Goal: Task Accomplishment & Management: Complete application form

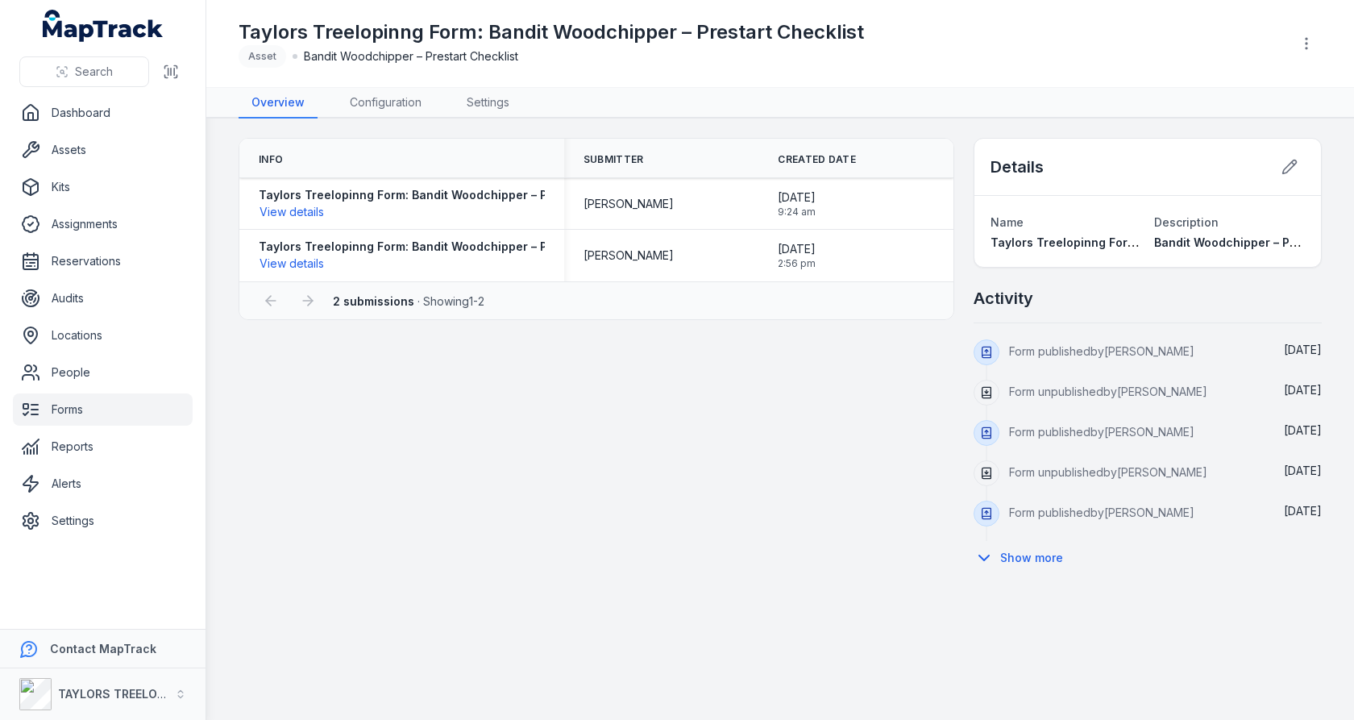
click at [125, 417] on link "Forms" at bounding box center [103, 409] width 180 height 32
click at [575, 420] on div "Info Submitter Created Date Taylors Treelopinng Form: Bandit Woodchipper – Pres…" at bounding box center [780, 356] width 1083 height 437
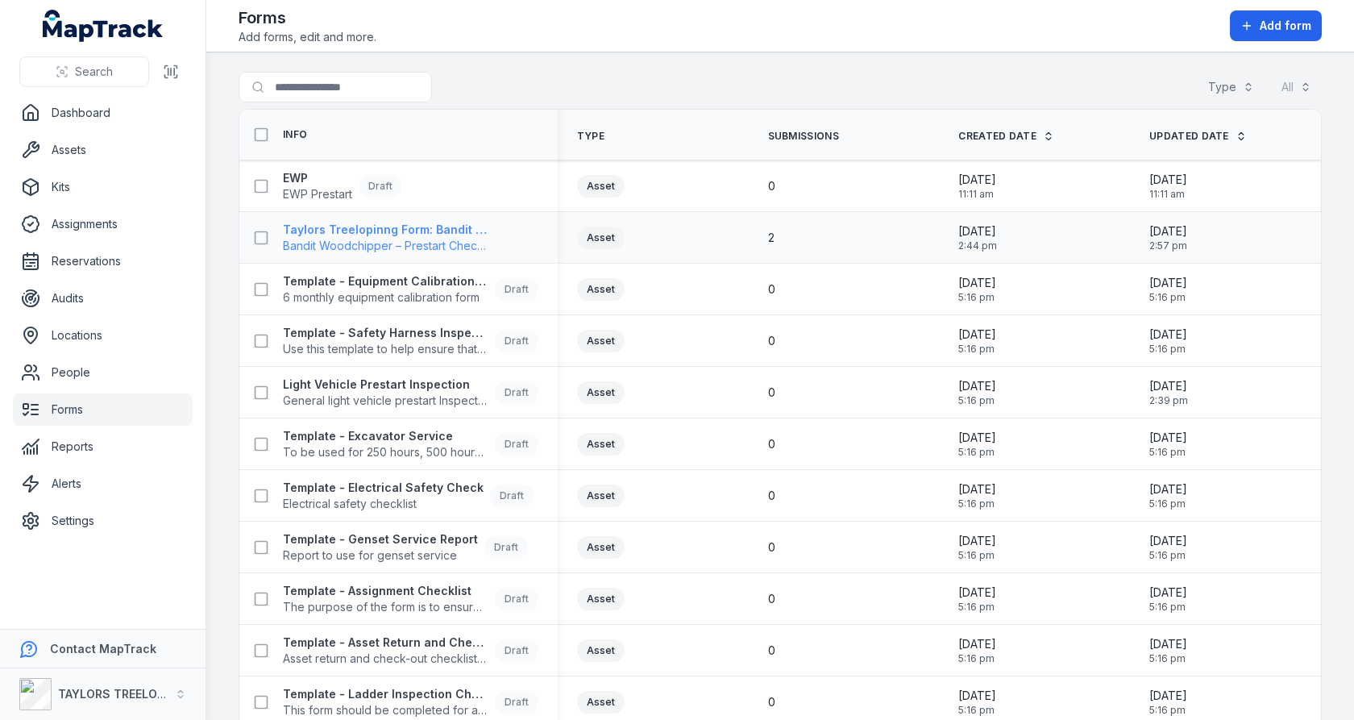
click at [398, 240] on span "Bandit Woodchipper – Prestart Checklist" at bounding box center [386, 246] width 206 height 16
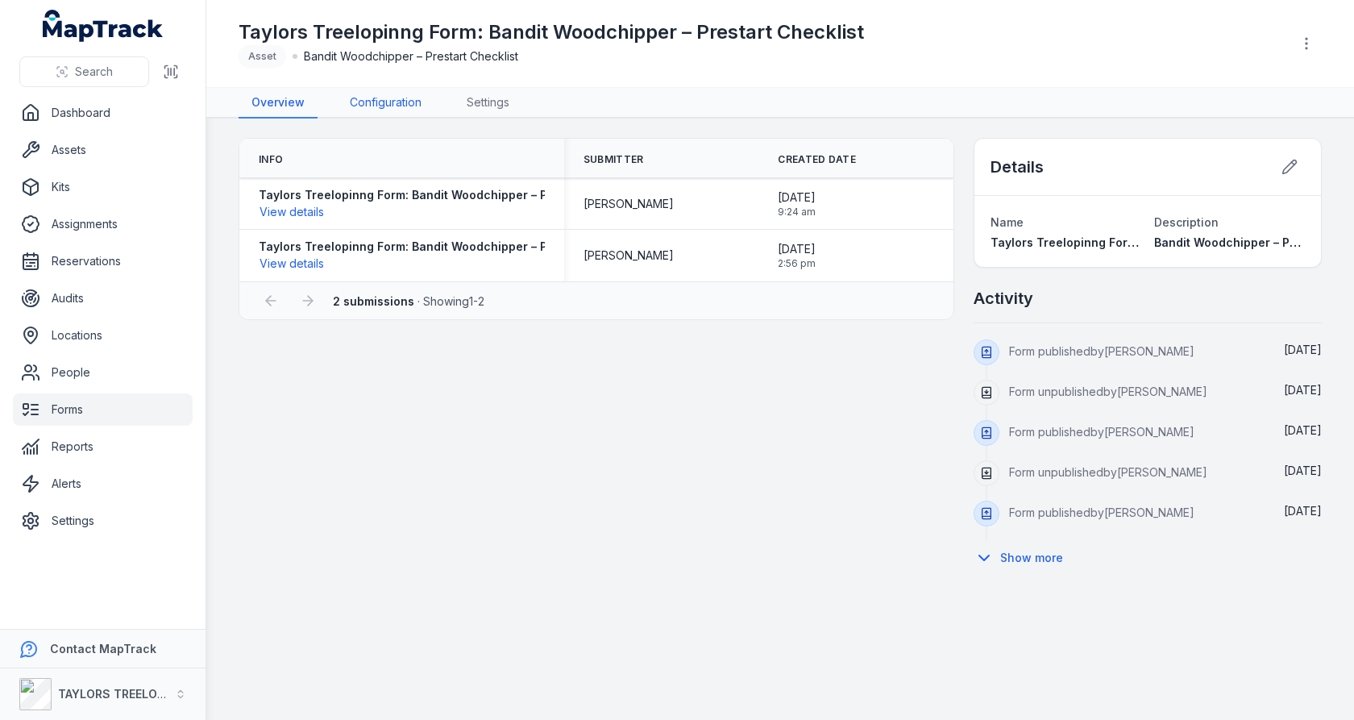
click at [405, 116] on link "Configuration" at bounding box center [386, 103] width 98 height 31
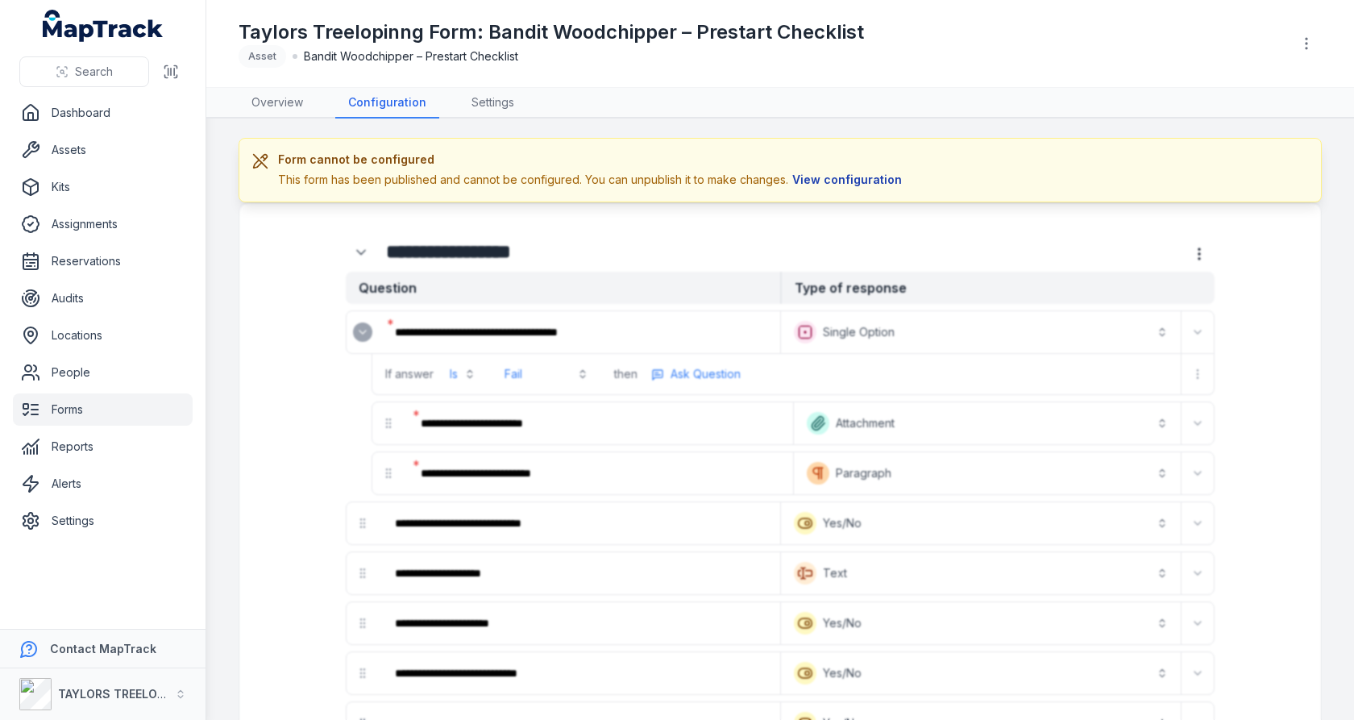
click at [853, 171] on button "View configuration" at bounding box center [847, 180] width 118 height 18
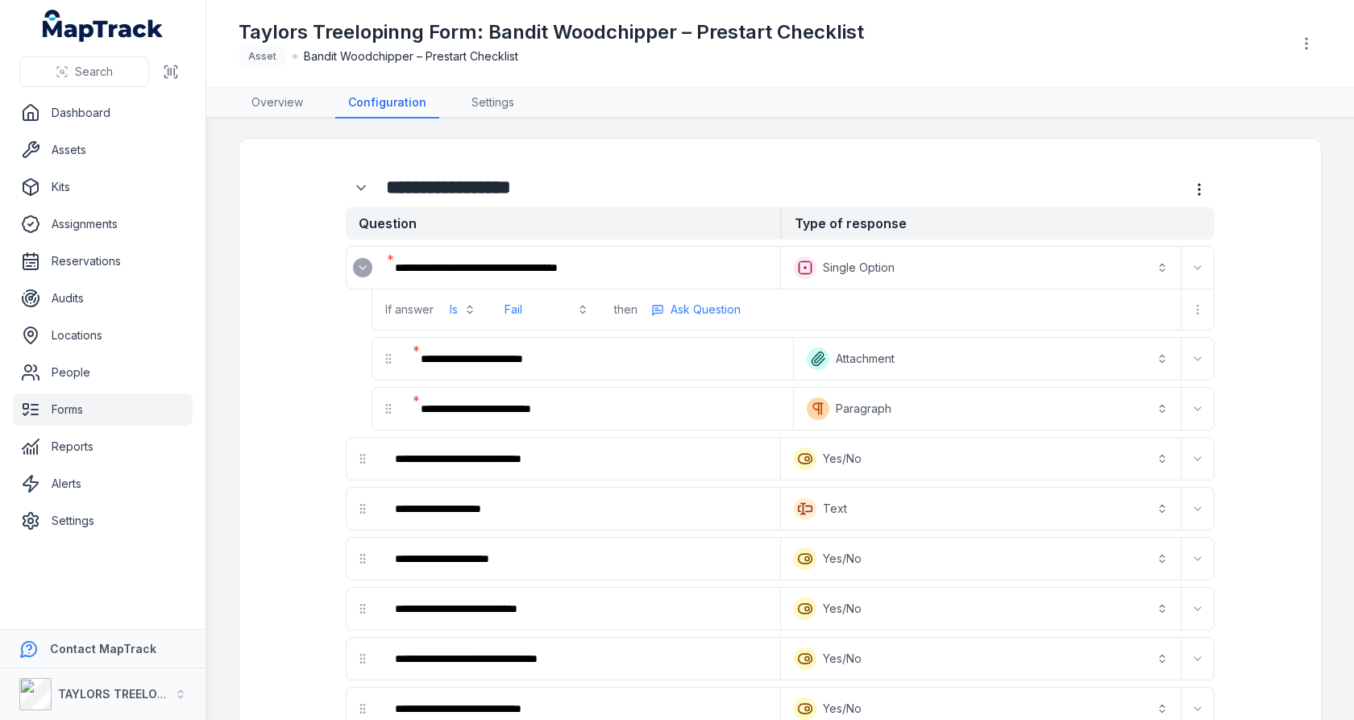
click at [874, 267] on button "**********" at bounding box center [980, 267] width 393 height 35
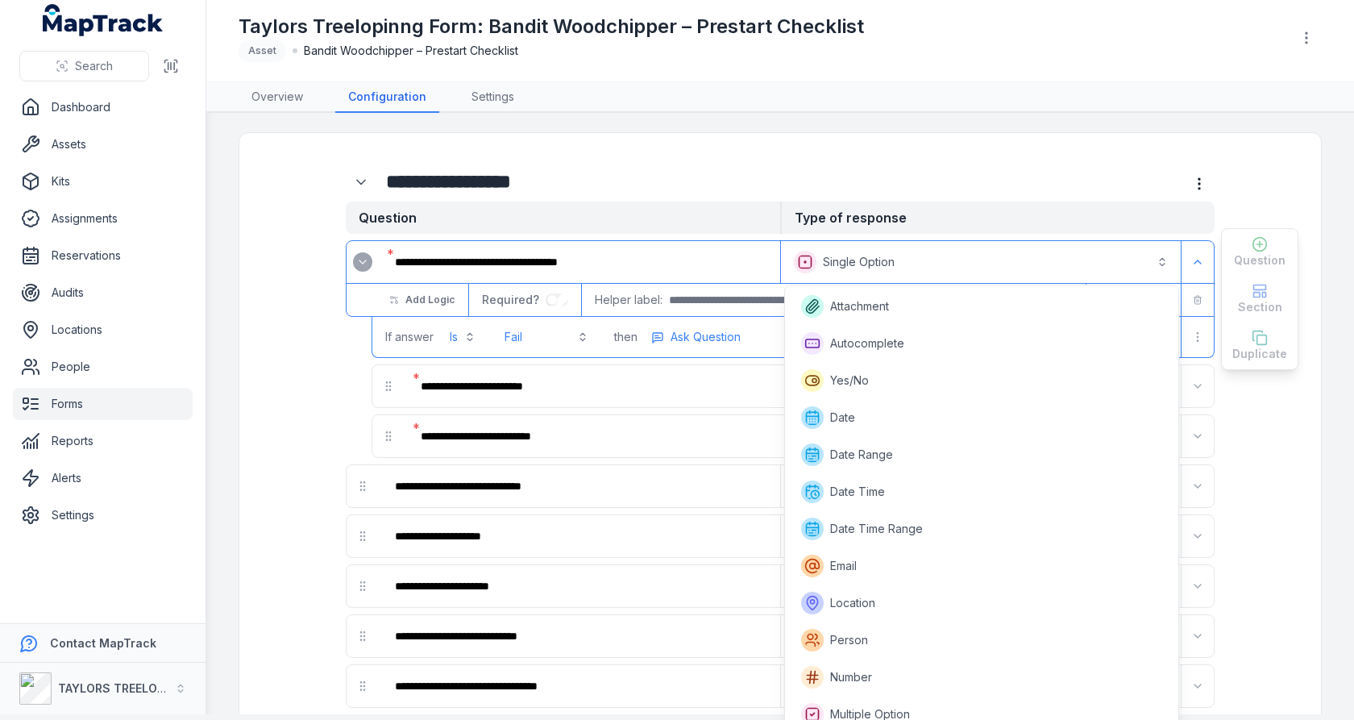
scroll to position [47, 0]
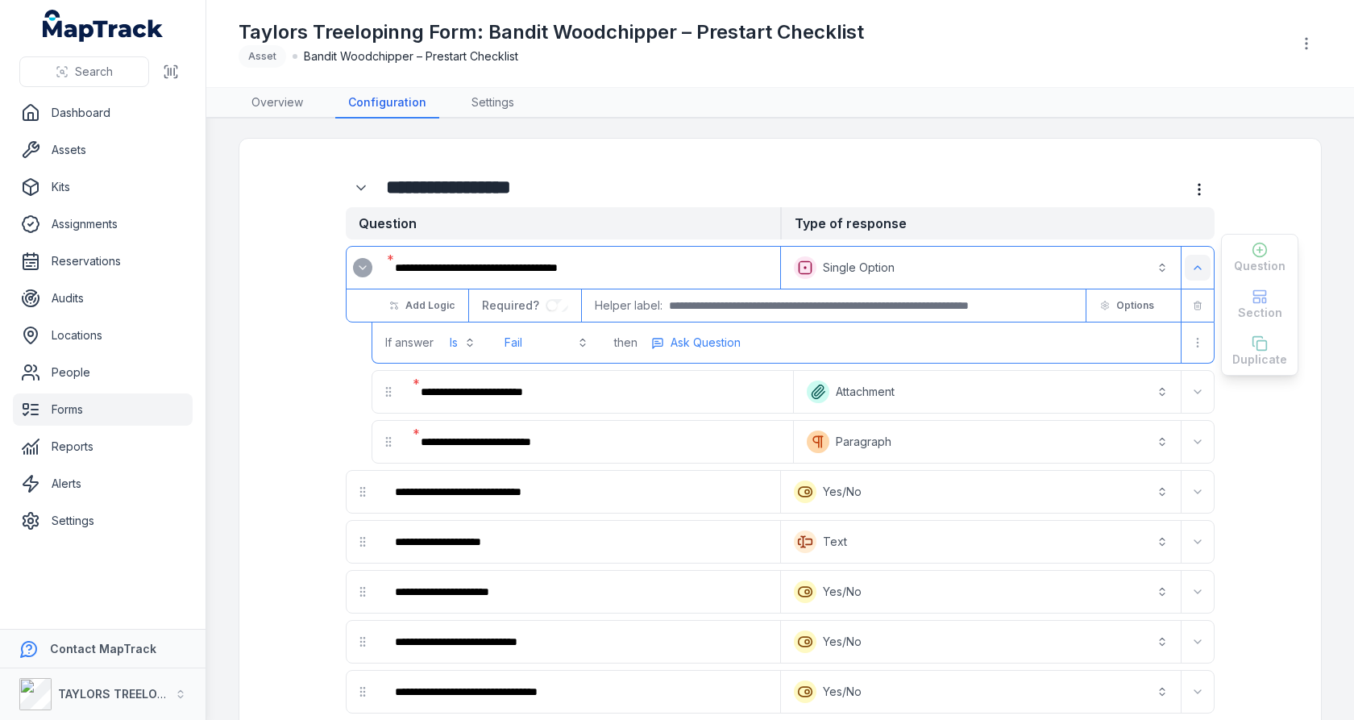
scroll to position [0, 0]
click at [1153, 300] on span "Options" at bounding box center [1135, 305] width 38 height 13
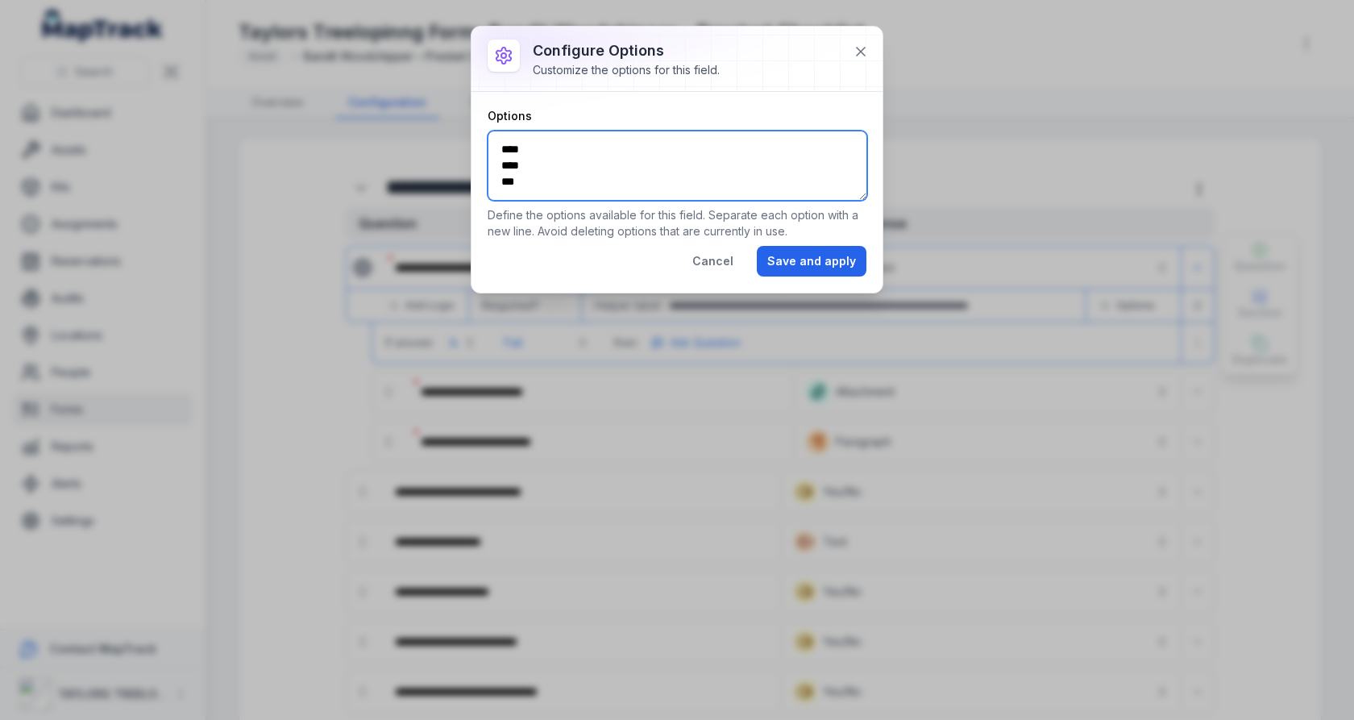
click at [712, 185] on textarea "**** **** ***" at bounding box center [678, 166] width 380 height 70
click at [860, 53] on icon at bounding box center [861, 52] width 16 height 16
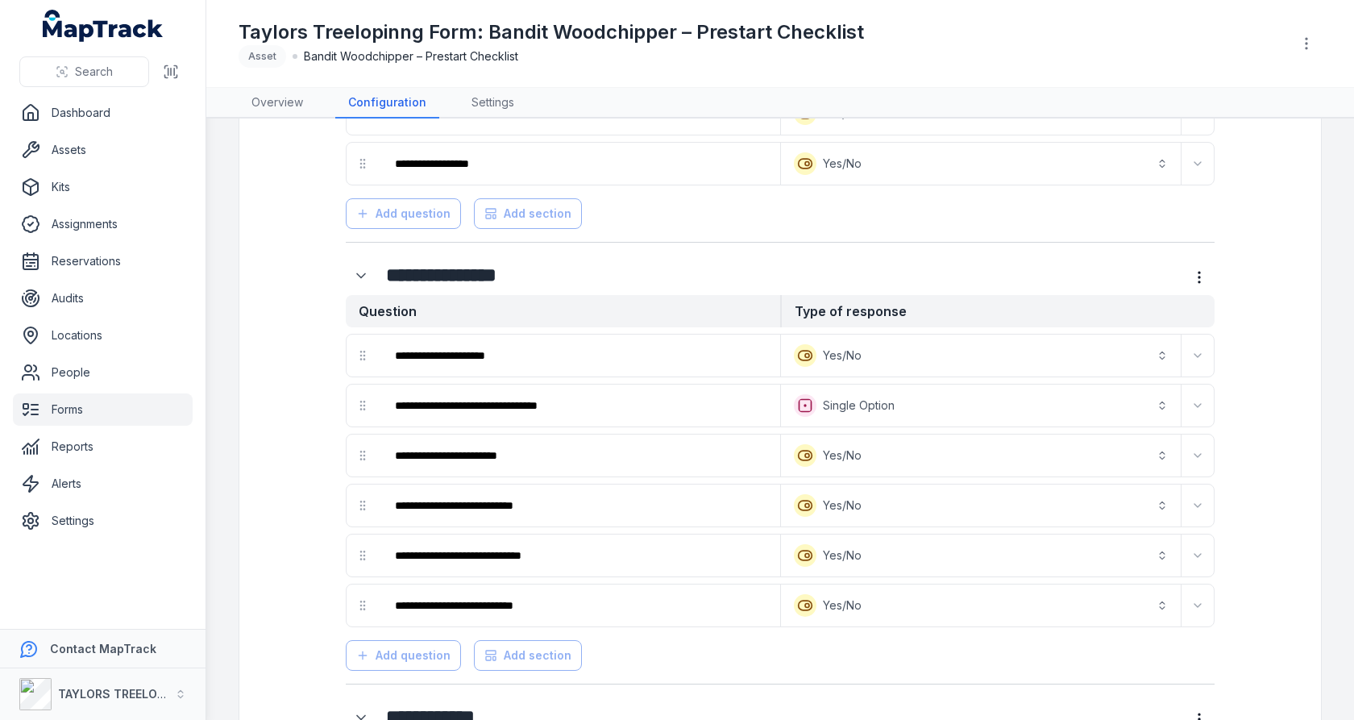
scroll to position [1021, 0]
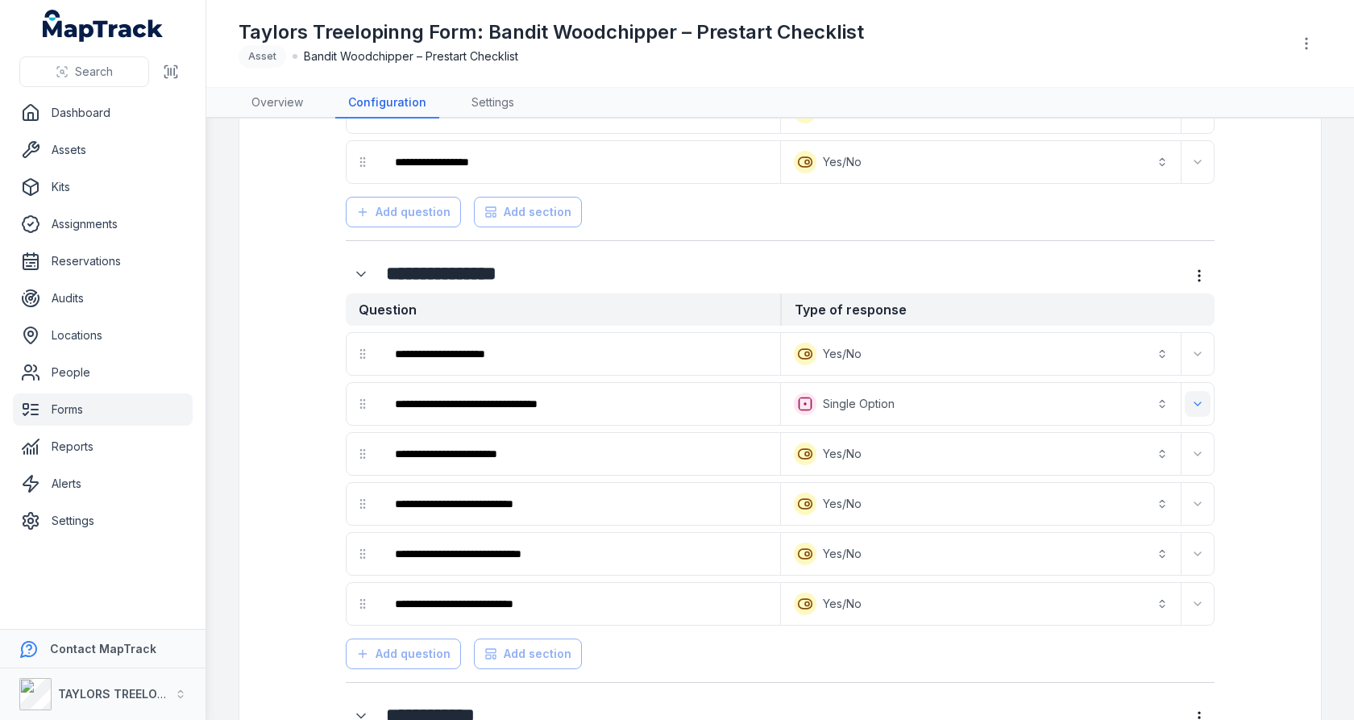
click at [1195, 402] on icon "Expand" at bounding box center [1198, 403] width 6 height 3
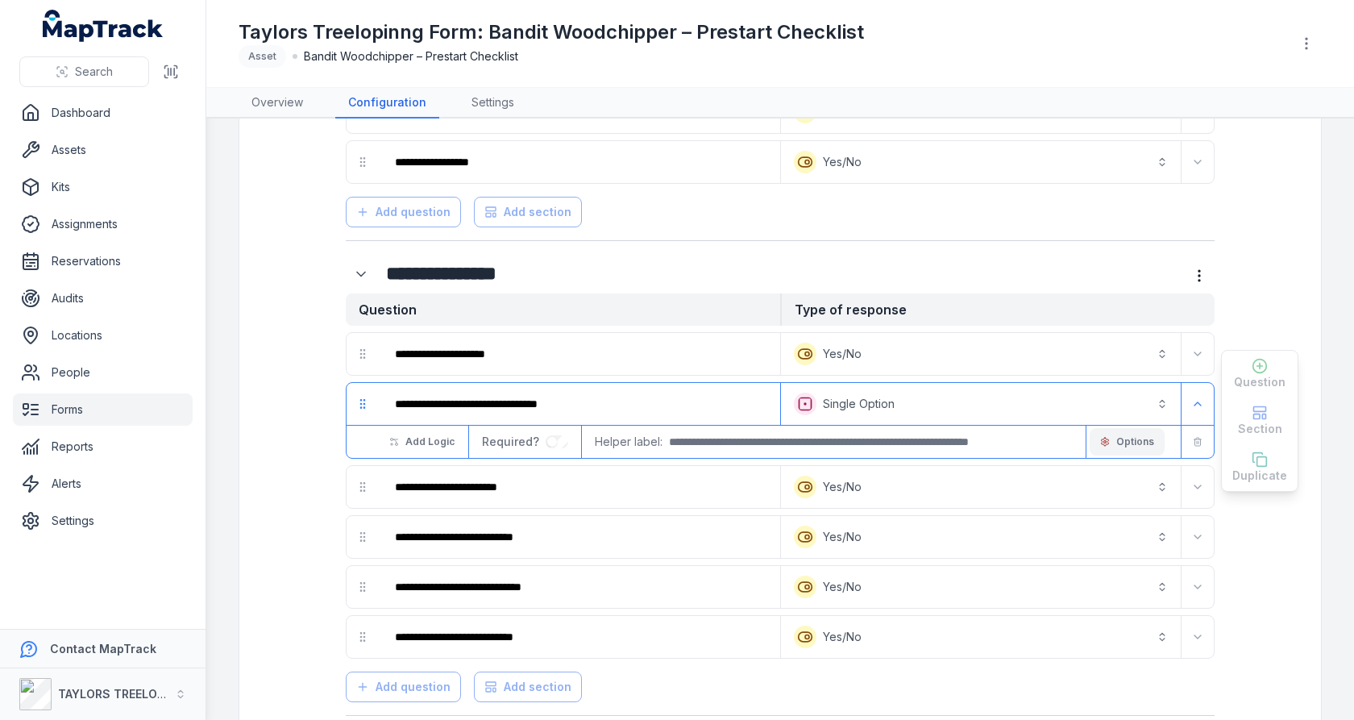
click at [1121, 435] on span "Options" at bounding box center [1135, 441] width 38 height 13
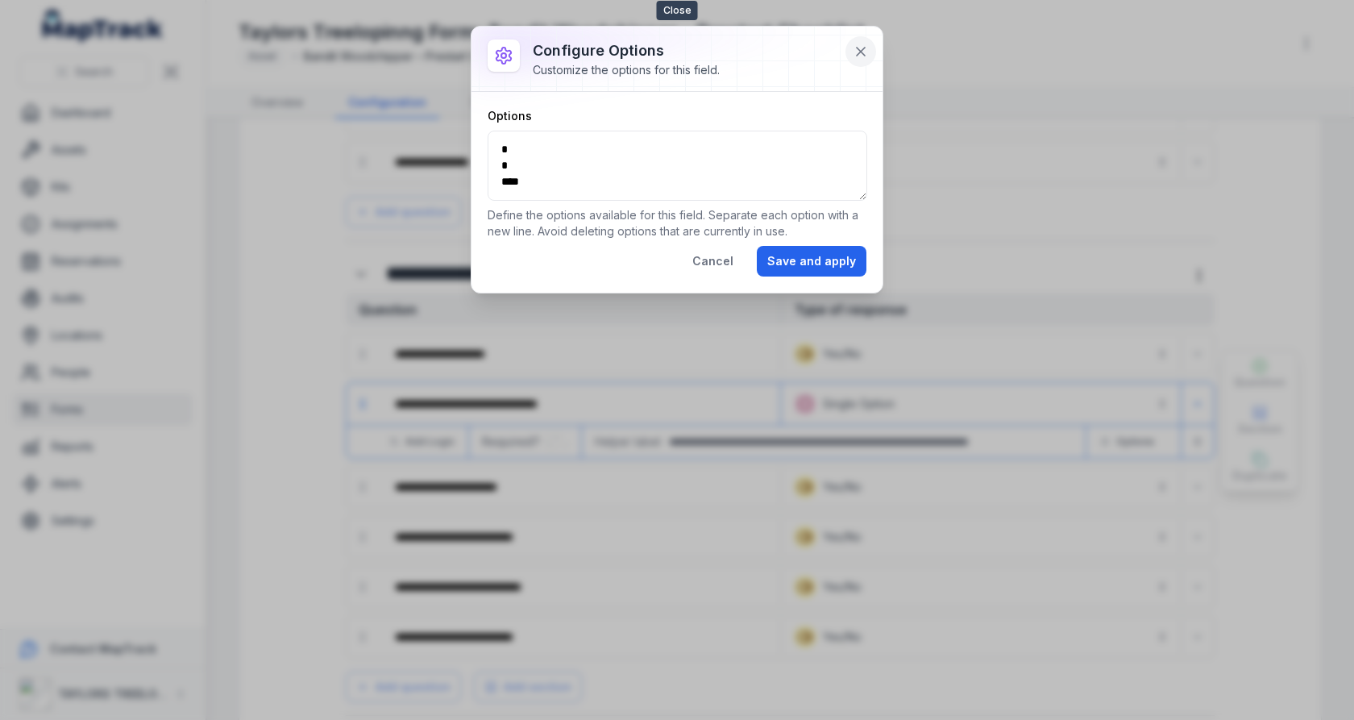
click at [866, 60] on button at bounding box center [861, 51] width 31 height 31
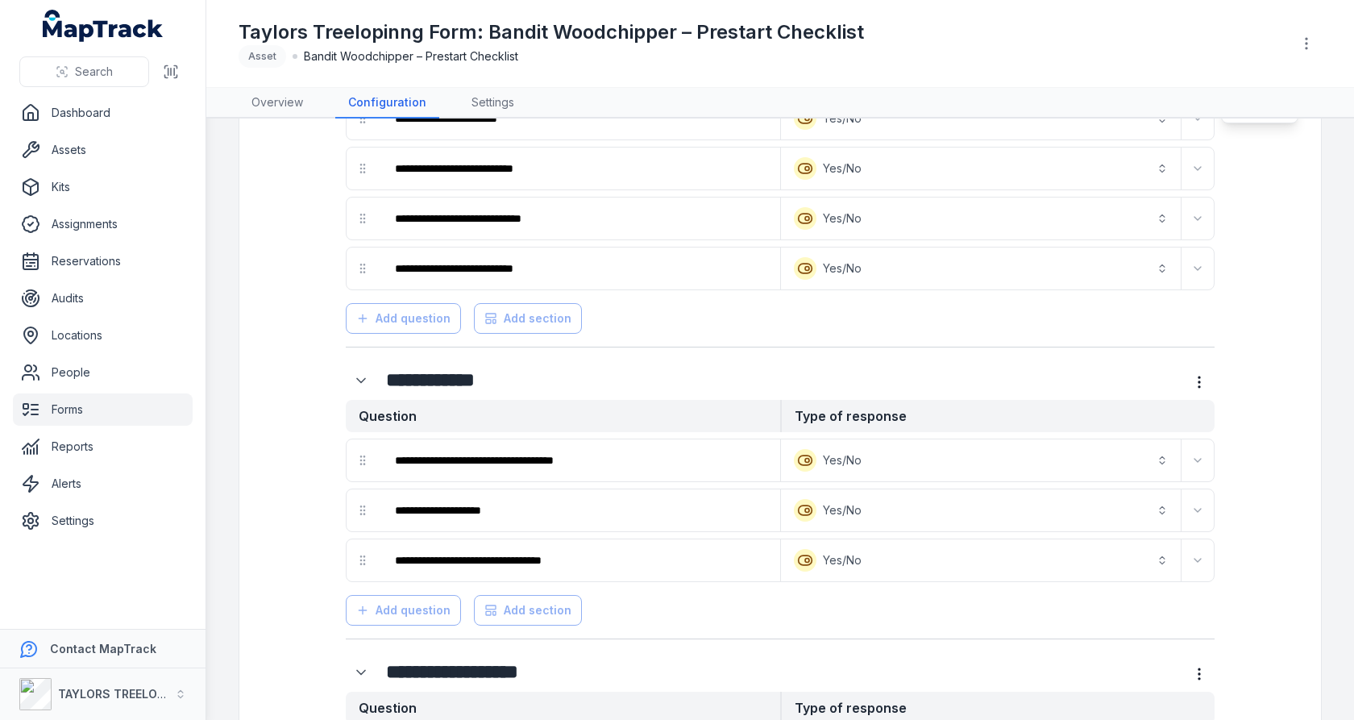
scroll to position [1569, 0]
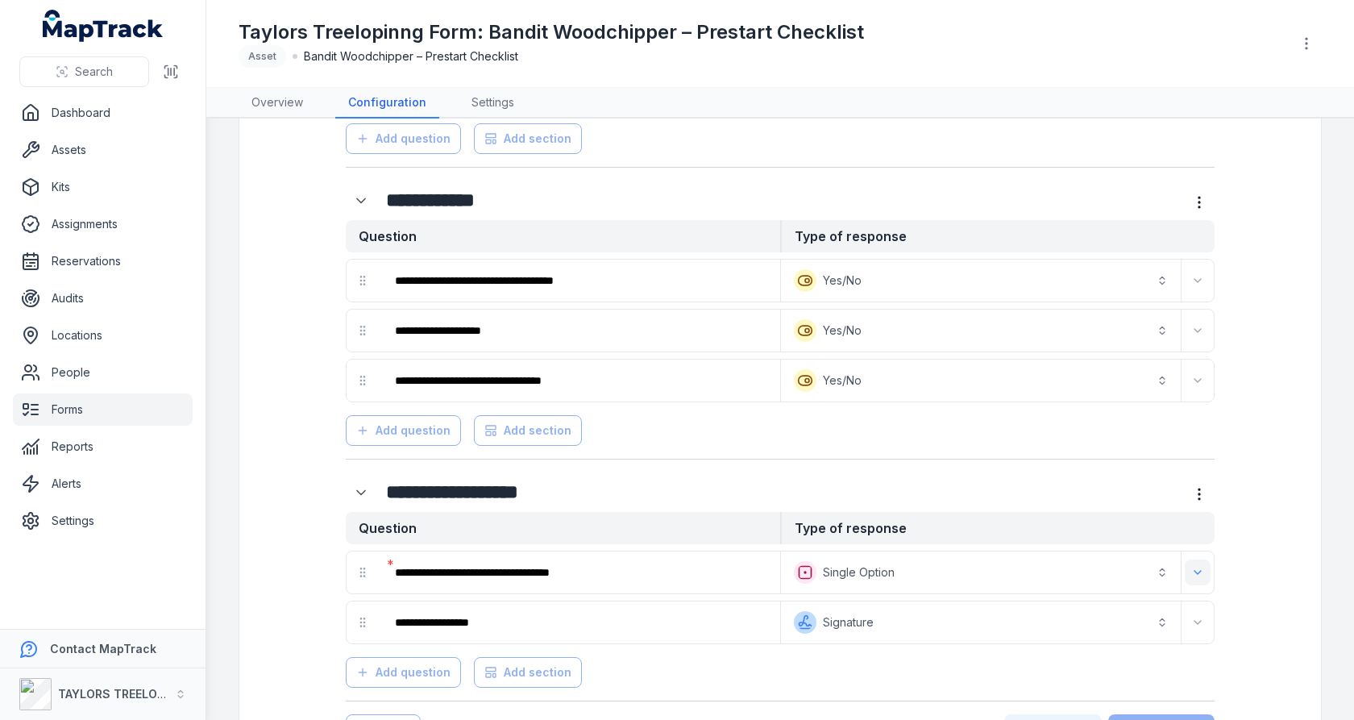
click at [1199, 559] on button "Expand" at bounding box center [1198, 572] width 26 height 26
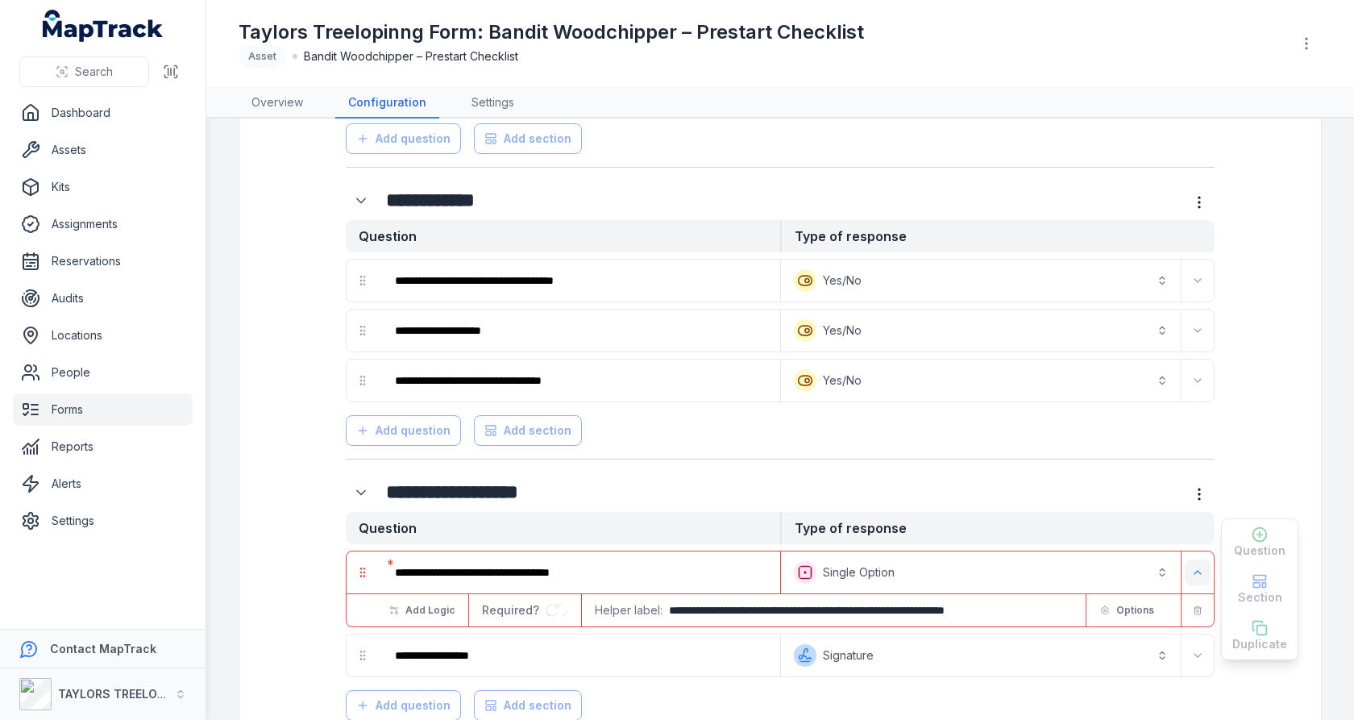
scroll to position [1602, 0]
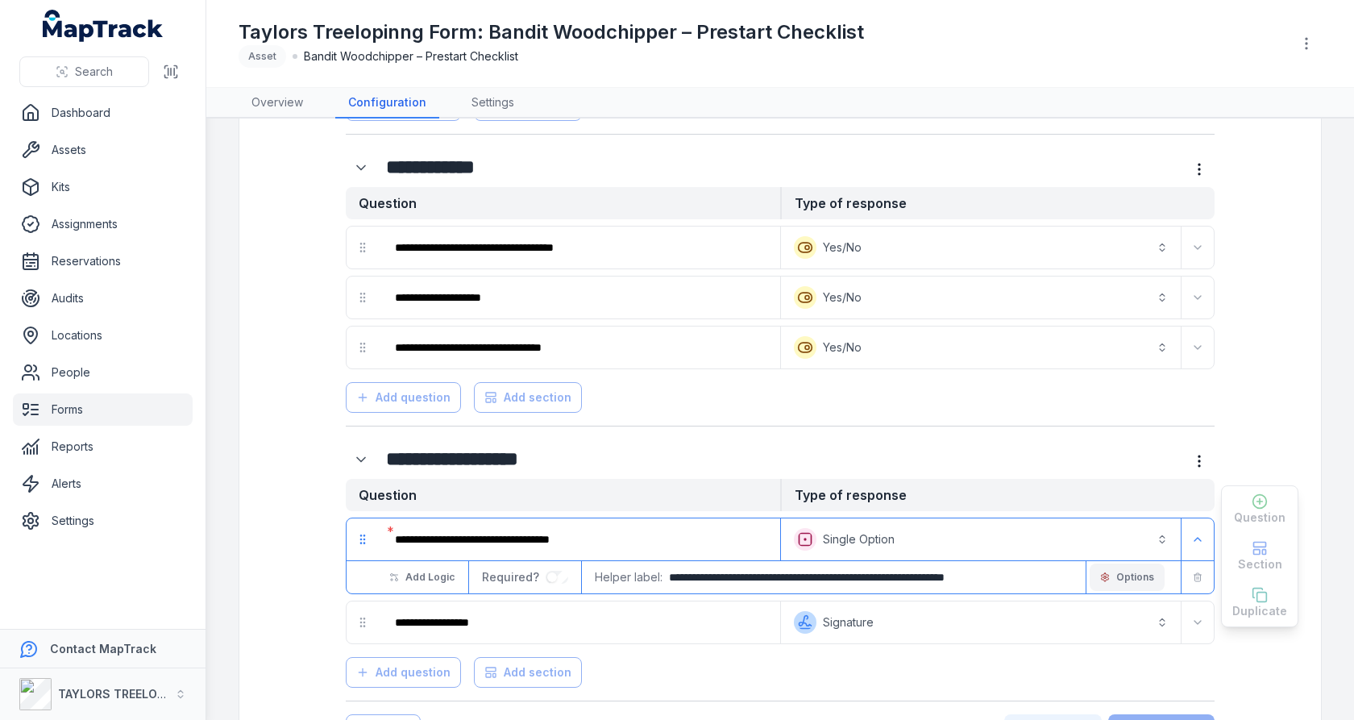
click at [1130, 571] on span "Options" at bounding box center [1135, 577] width 38 height 13
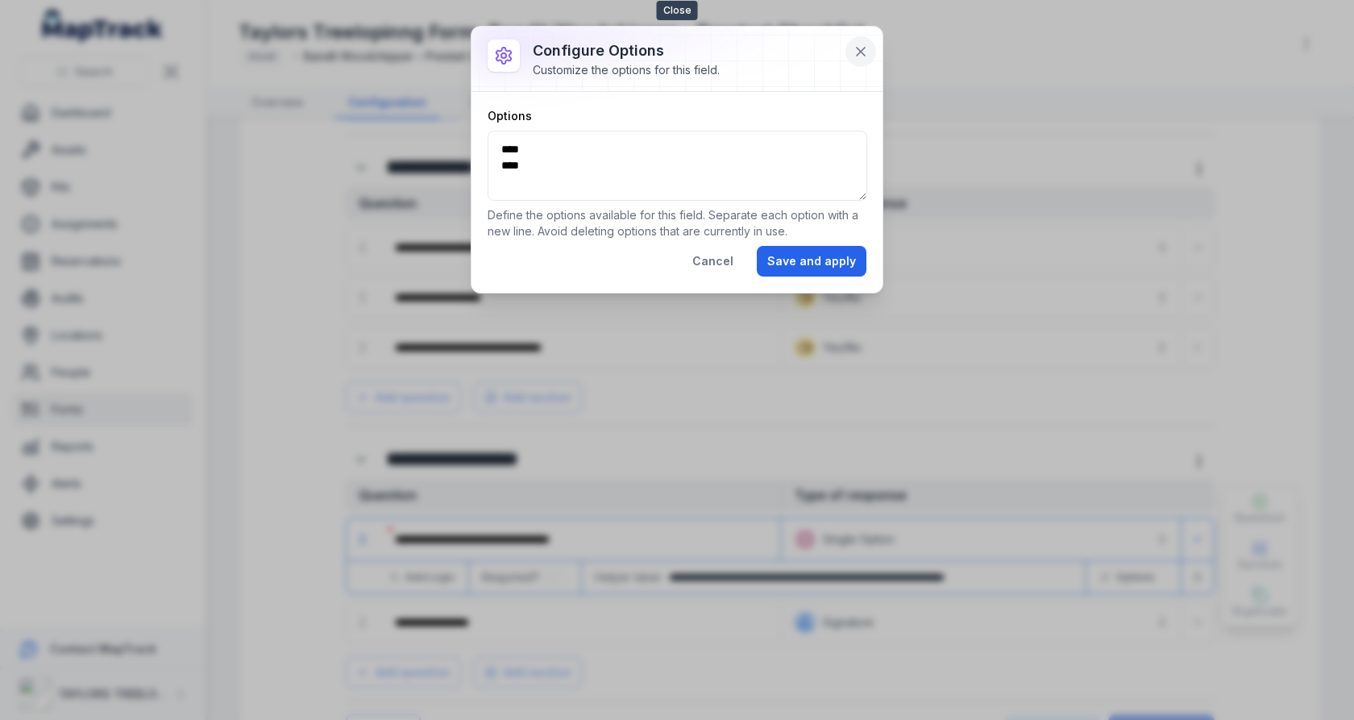
click at [863, 52] on icon at bounding box center [861, 52] width 16 height 16
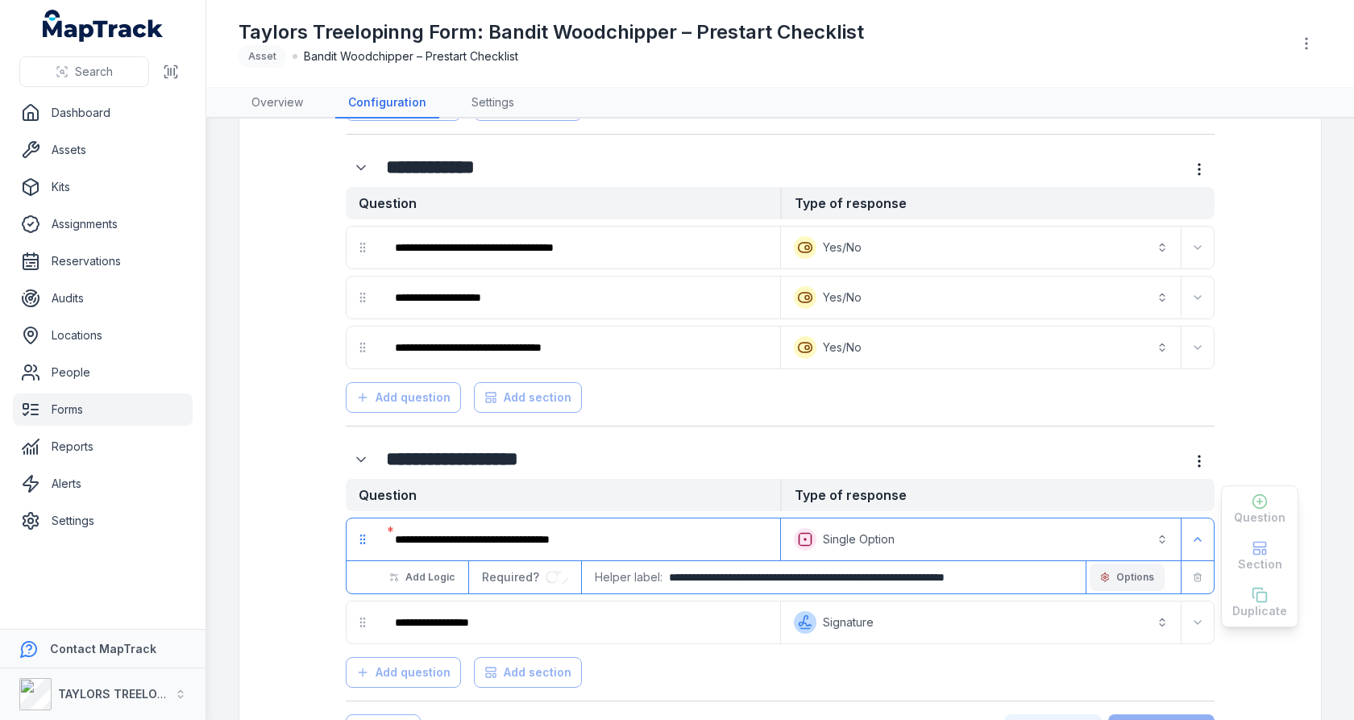
click at [1145, 563] on button "Options" at bounding box center [1127, 576] width 75 height 27
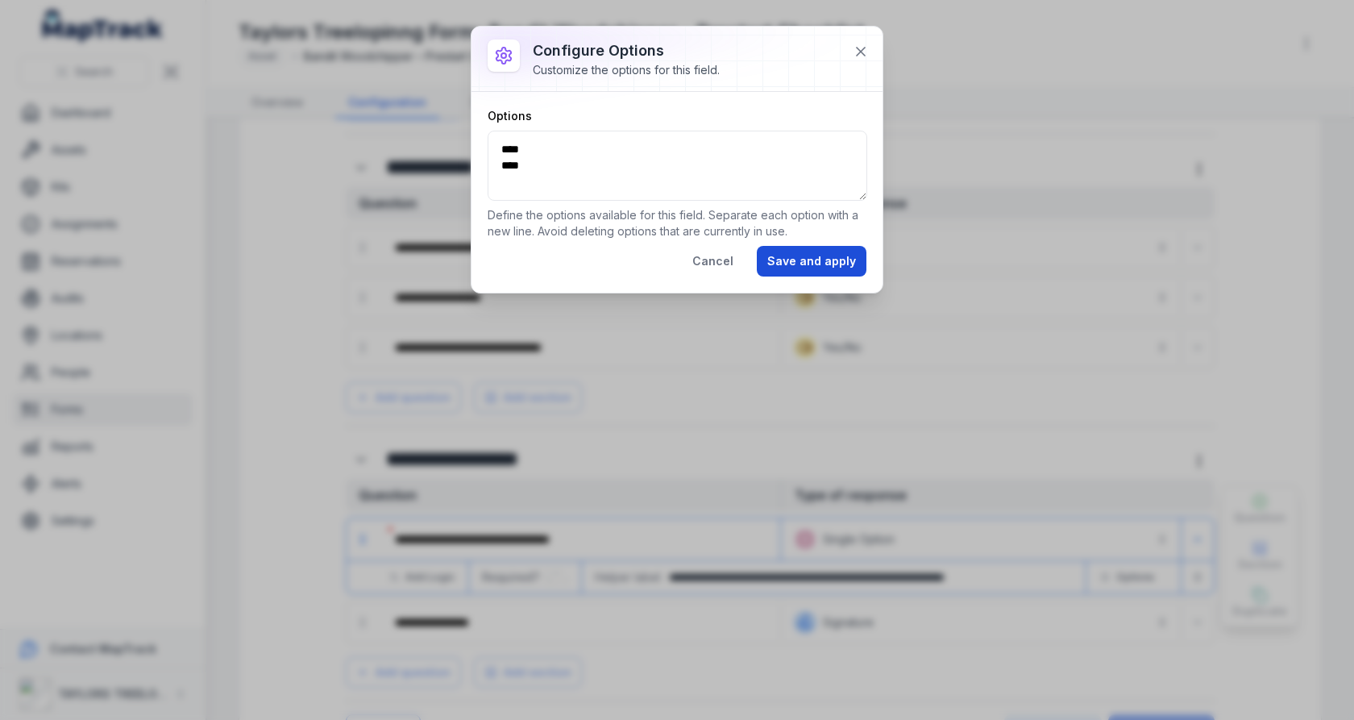
click at [792, 261] on button "Save and apply" at bounding box center [812, 261] width 110 height 31
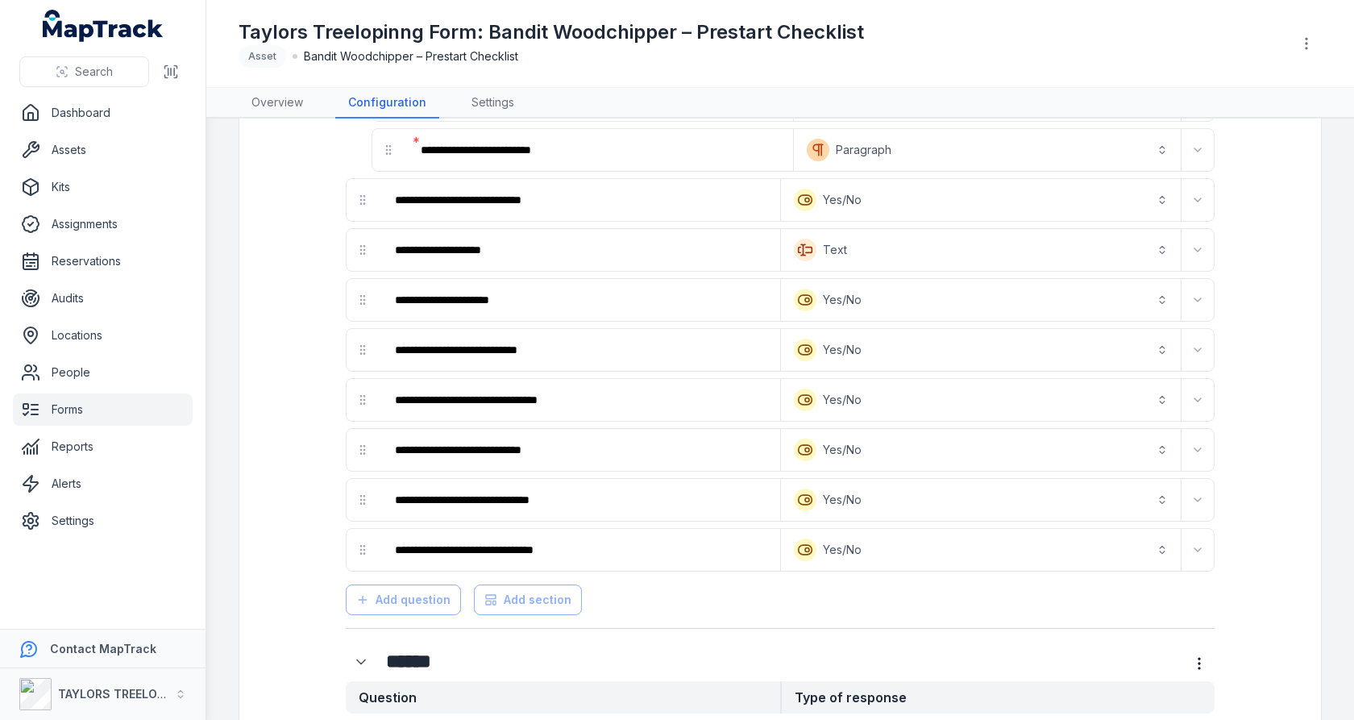
scroll to position [0, 0]
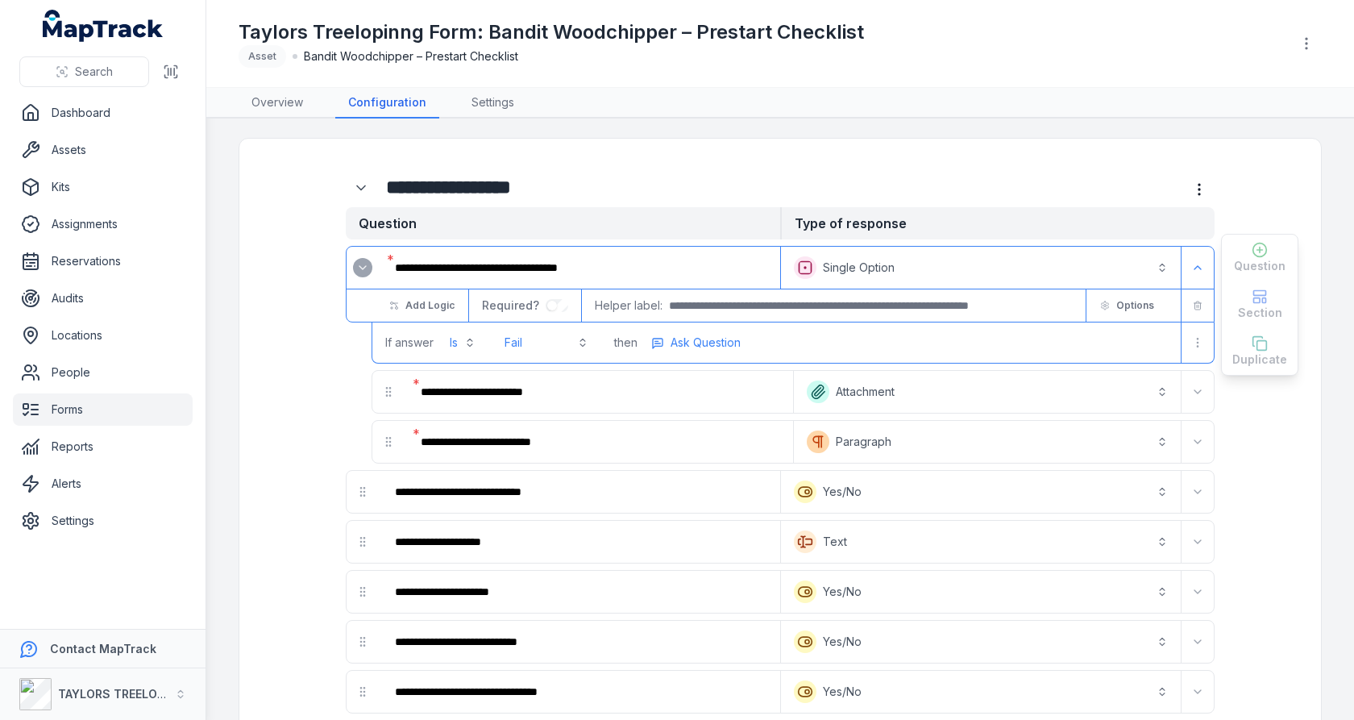
click at [1119, 305] on span "Options" at bounding box center [1135, 305] width 38 height 13
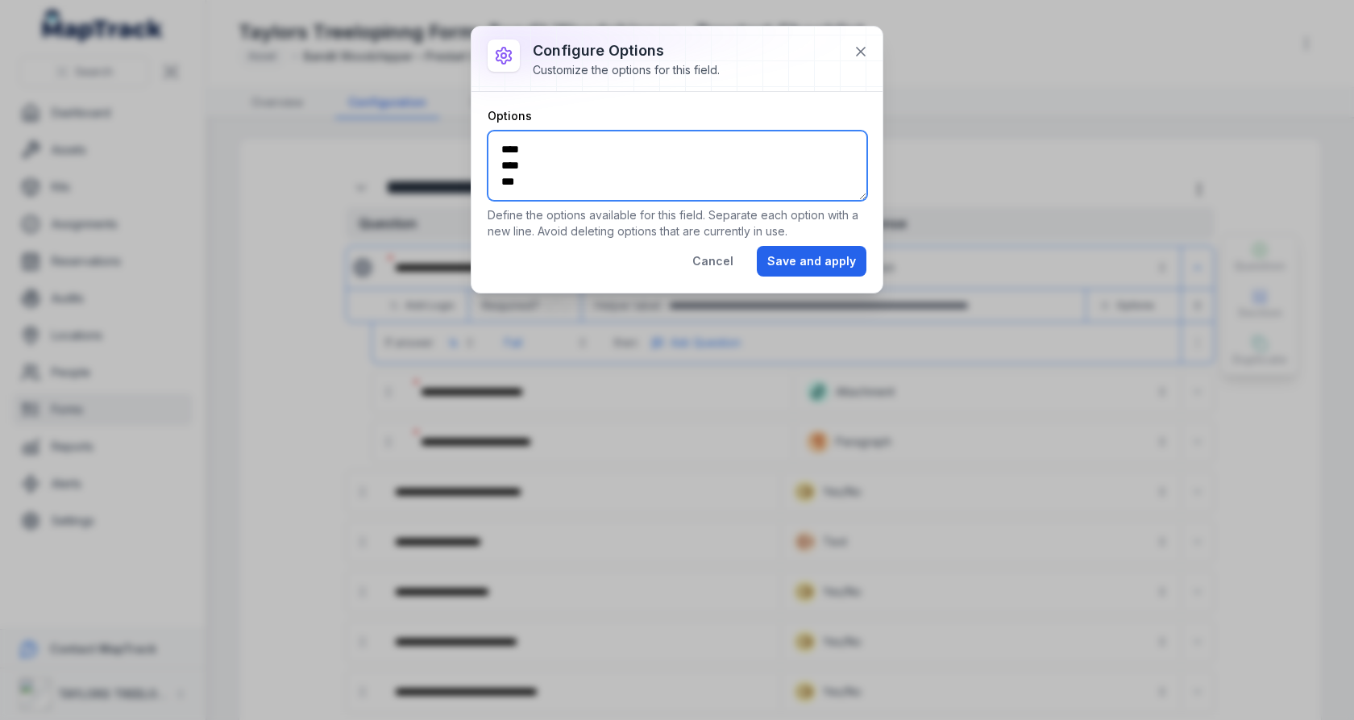
click at [705, 184] on textarea "**** **** ***" at bounding box center [678, 166] width 380 height 70
click at [856, 55] on icon at bounding box center [861, 52] width 16 height 16
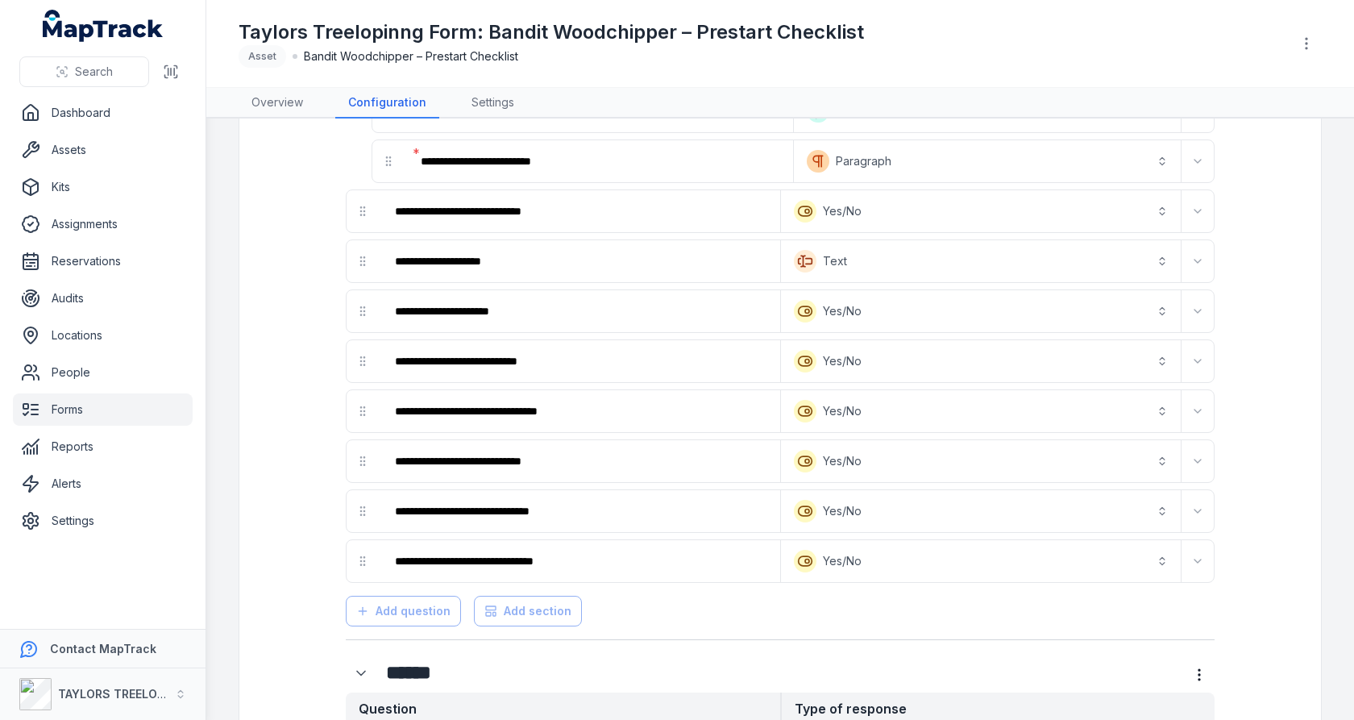
scroll to position [274, 0]
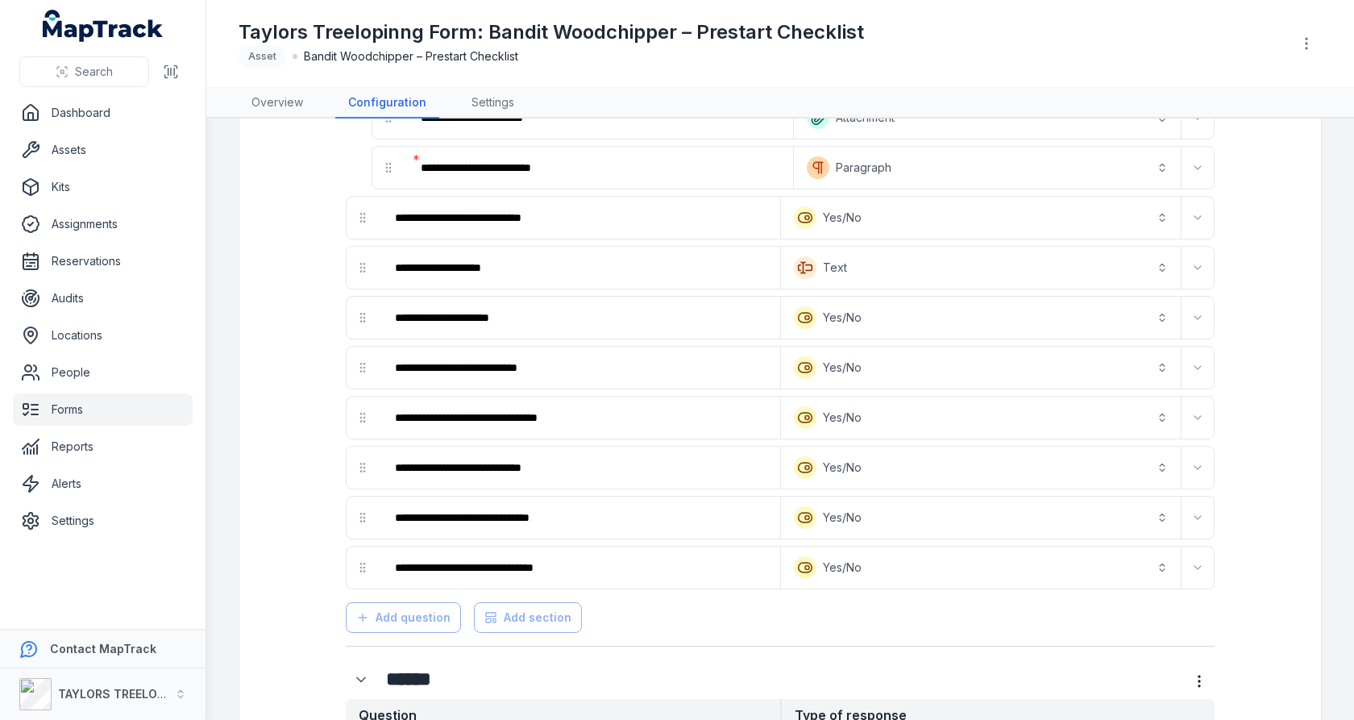
click at [39, 409] on icon at bounding box center [30, 409] width 19 height 19
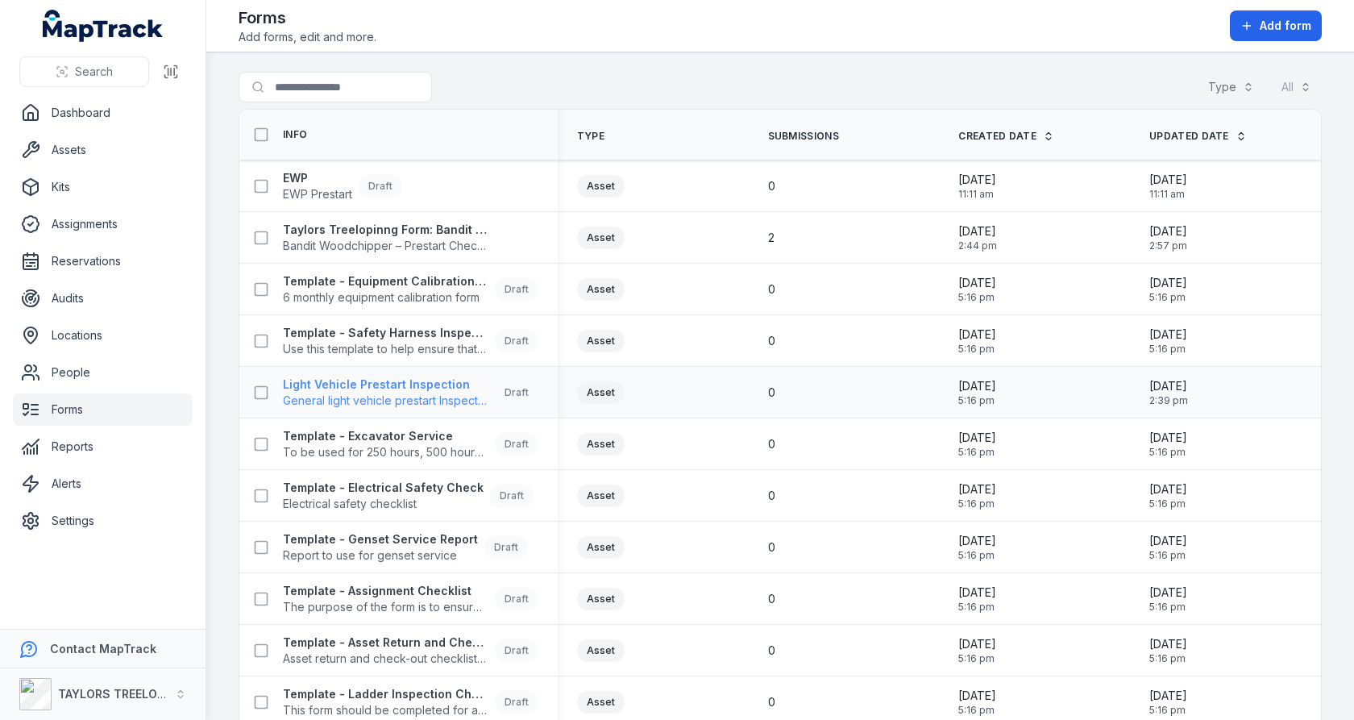
click at [404, 377] on strong "Light Vehicle Prestart Inspection" at bounding box center [386, 384] width 206 height 16
click at [882, 219] on td "2" at bounding box center [844, 238] width 191 height 52
click at [304, 172] on strong "EWP" at bounding box center [317, 178] width 69 height 16
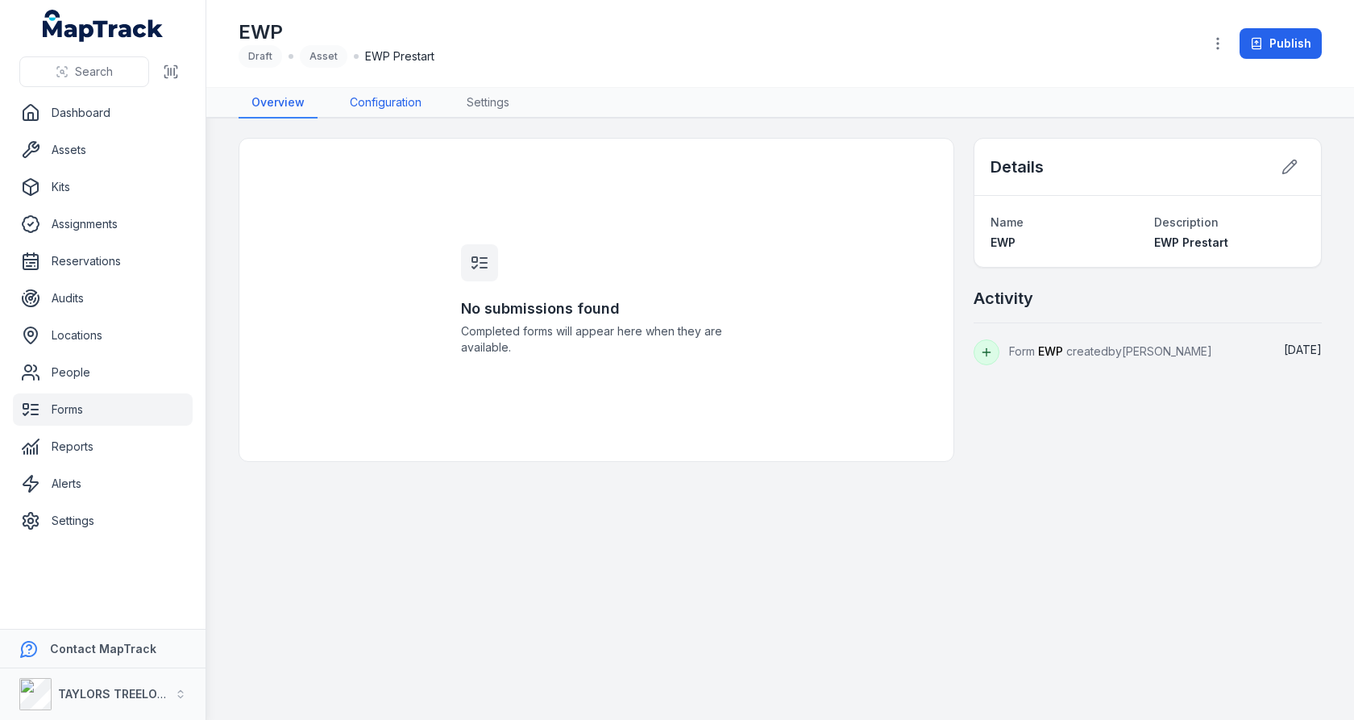
click at [408, 99] on link "Configuration" at bounding box center [386, 103] width 98 height 31
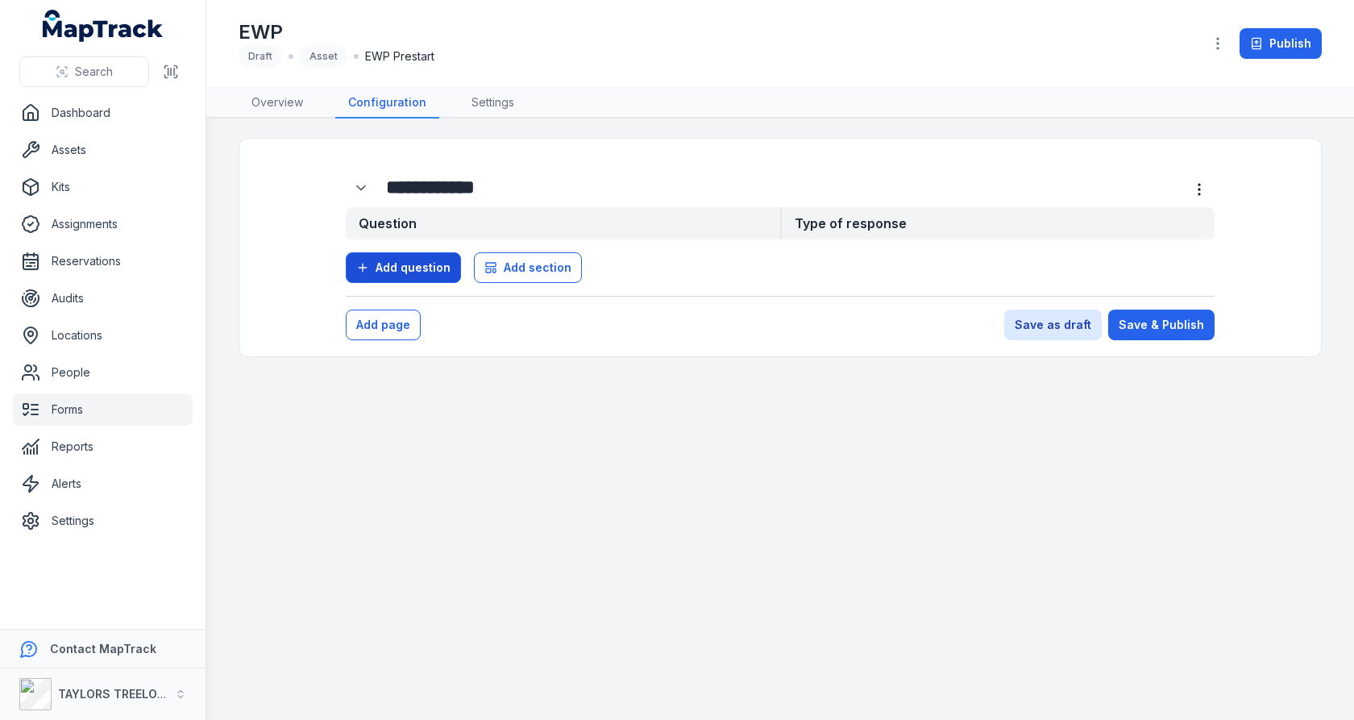
click at [433, 262] on span "Add question" at bounding box center [413, 268] width 75 height 16
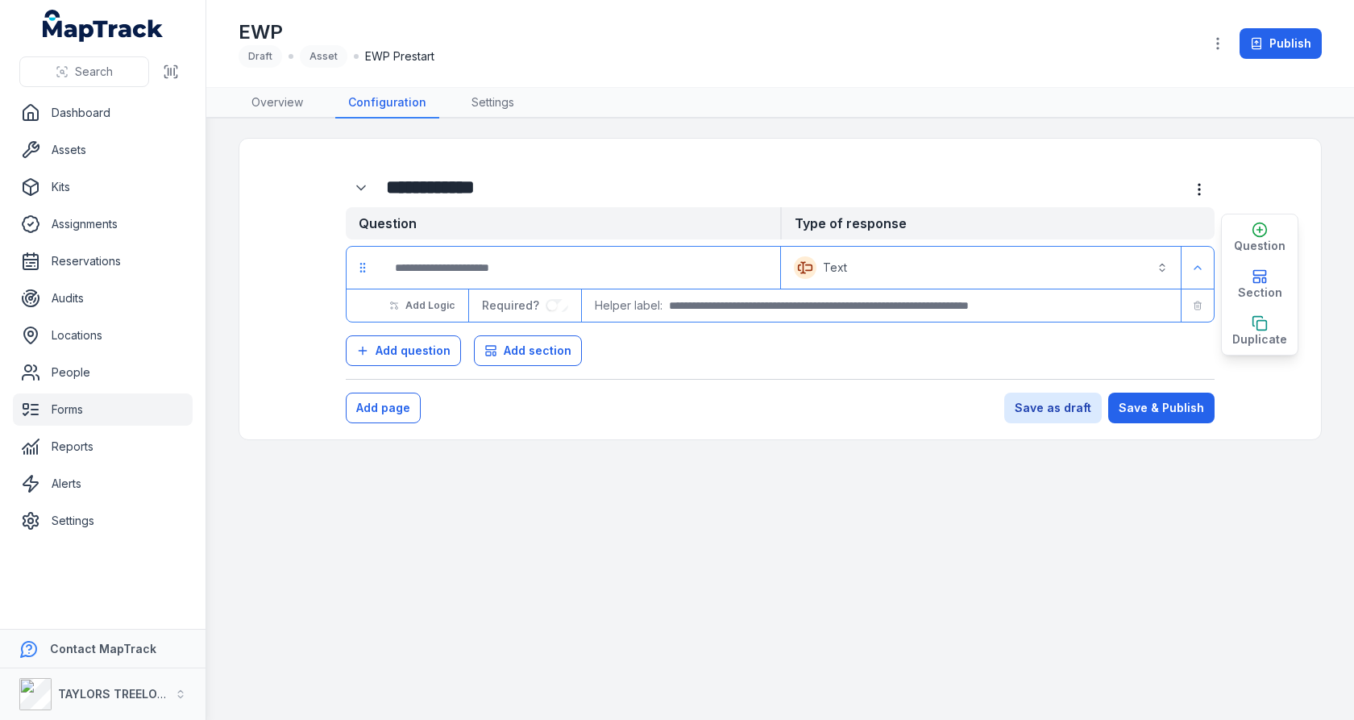
click at [447, 284] on div at bounding box center [579, 268] width 401 height 42
click at [486, 261] on input ":ro7:-form-item-label" at bounding box center [579, 267] width 395 height 35
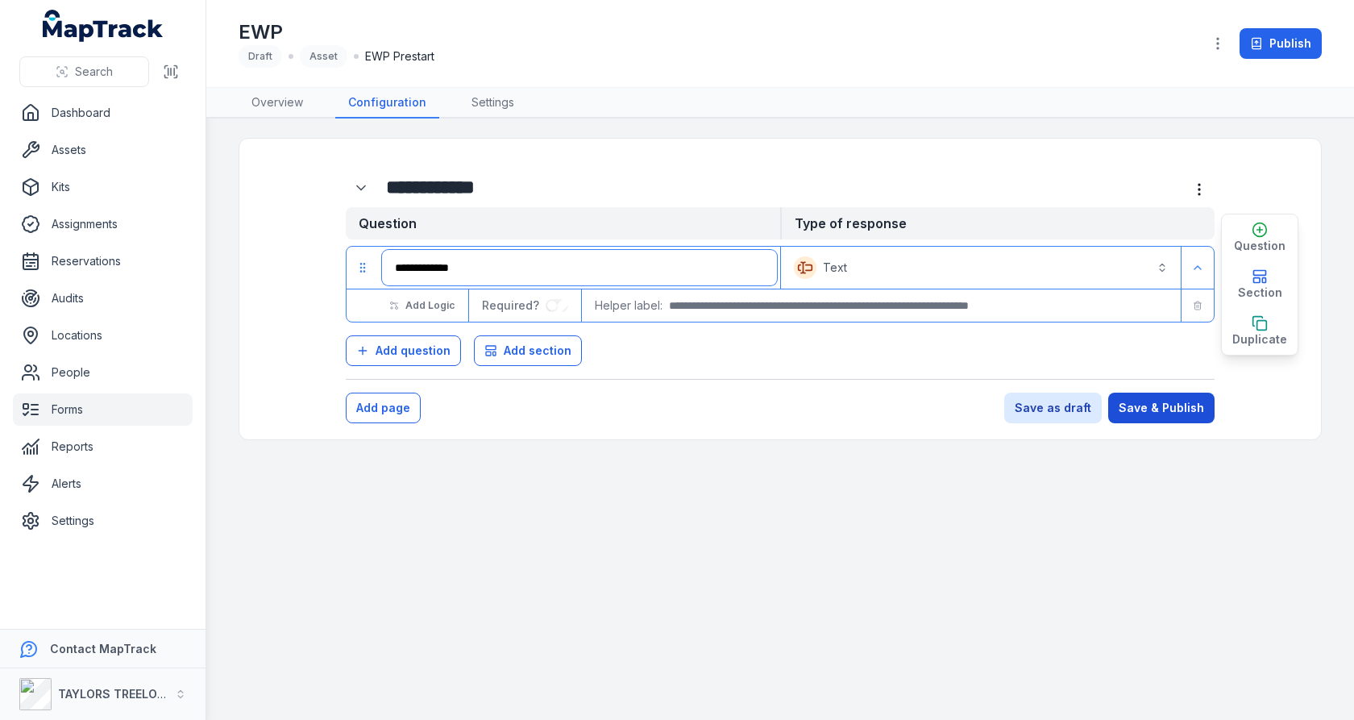
type input "**********"
click at [1177, 401] on button "Save & Publish" at bounding box center [1161, 408] width 106 height 31
